Goal: Information Seeking & Learning: Learn about a topic

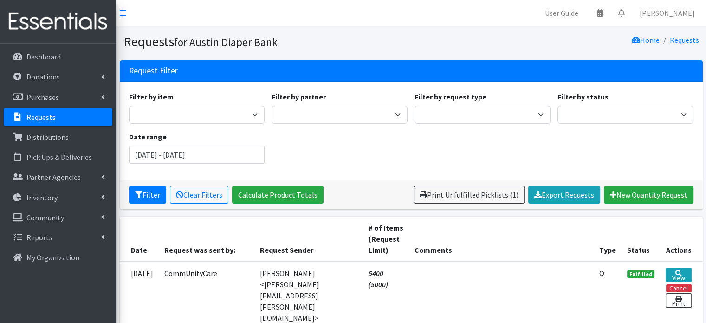
click at [555, 40] on div "Home Requests" at bounding box center [558, 41] width 292 height 16
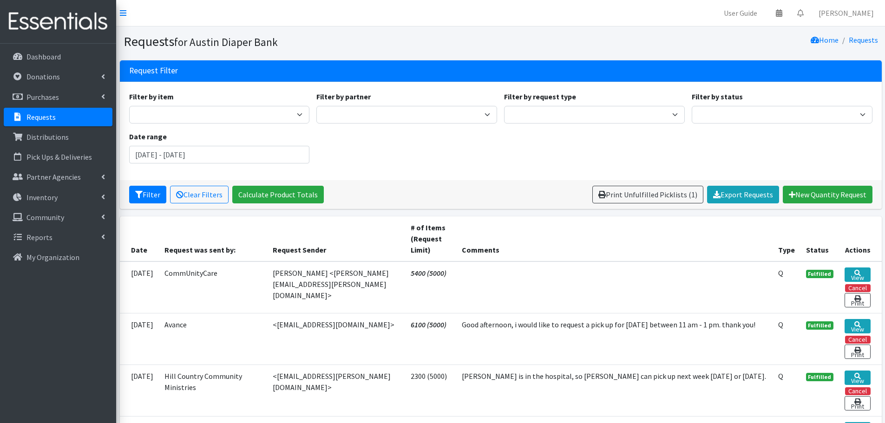
click at [47, 114] on p "Requests" at bounding box center [40, 116] width 29 height 9
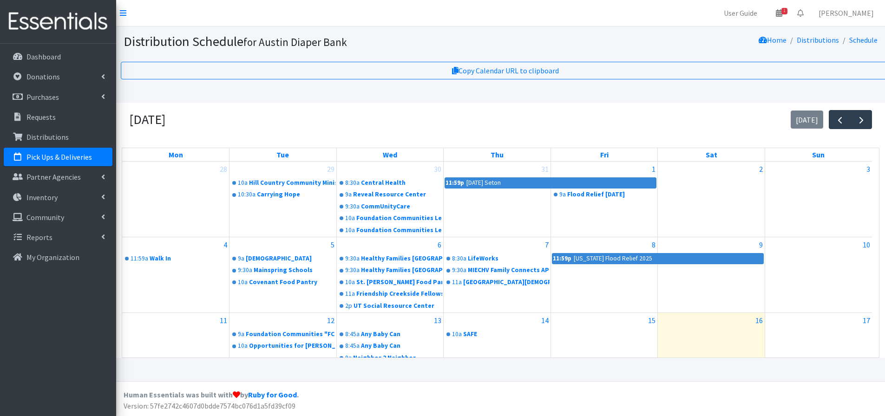
scroll to position [183, 0]
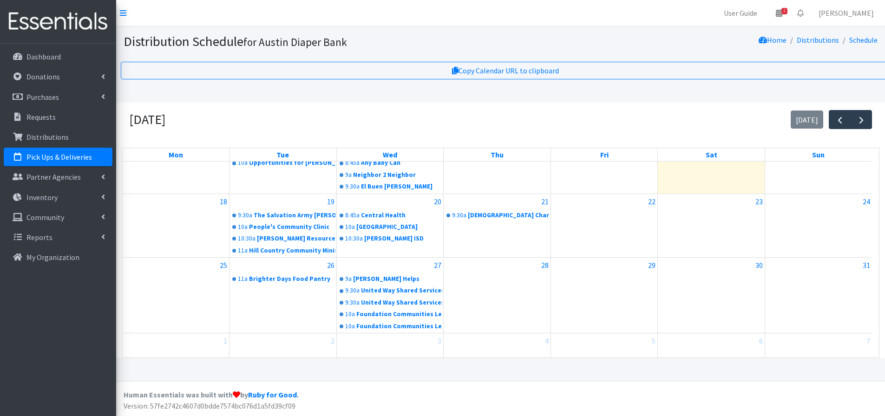
click at [65, 154] on p "Pick Ups & Deliveries" at bounding box center [58, 156] width 65 height 9
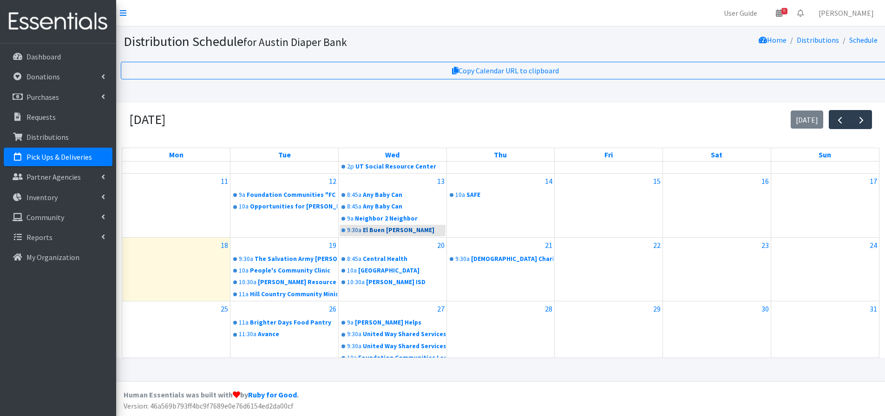
scroll to position [186, 0]
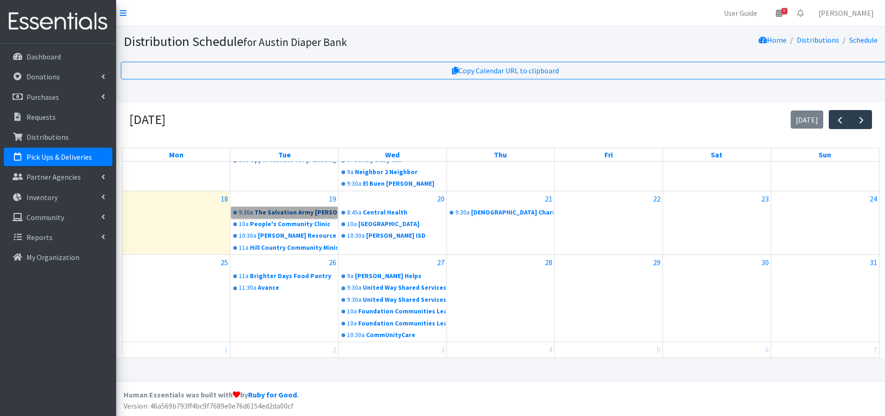
click at [296, 216] on link "9:30a The Salvation Army Rathgeber Center" at bounding box center [284, 212] width 106 height 11
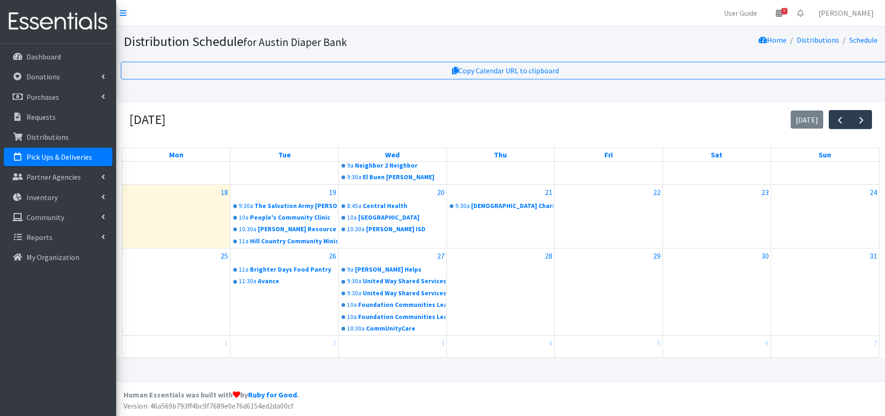
scroll to position [196, 0]
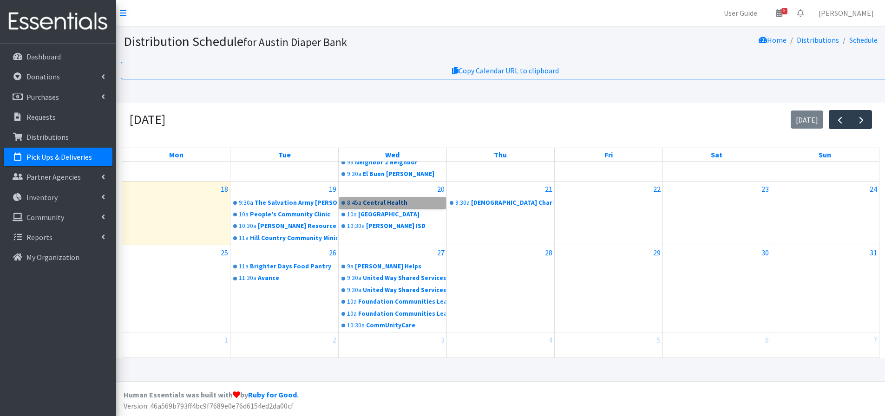
click at [377, 203] on link "8:45a Central Health" at bounding box center [393, 202] width 106 height 11
click at [498, 202] on link "9:30a Catholic Charities of Central Texas" at bounding box center [501, 202] width 106 height 11
click at [378, 267] on link "9a Westover Helps" at bounding box center [393, 266] width 106 height 11
click at [268, 263] on link "11a Brighter Days Food Pantry" at bounding box center [284, 266] width 106 height 11
